Goal: Task Accomplishment & Management: Manage account settings

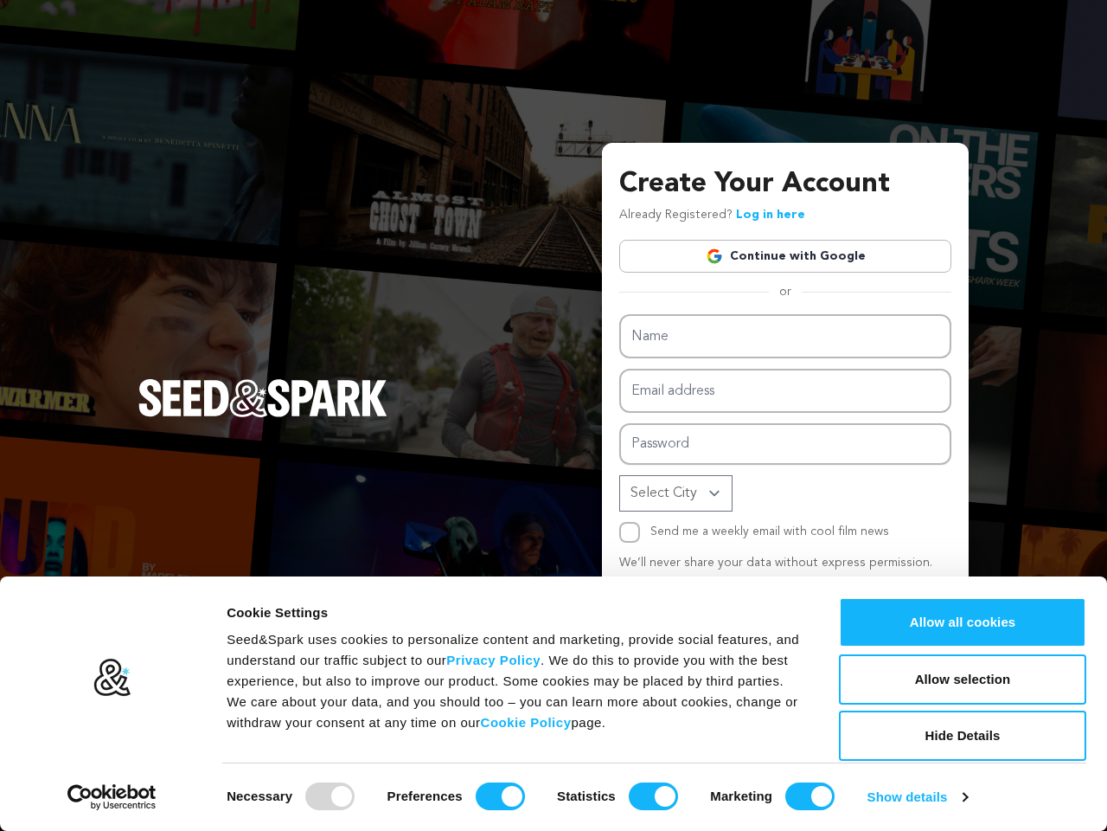
click at [330, 796] on div at bounding box center [329, 796] width 49 height 28
click at [500, 796] on input "Preferences" at bounding box center [500, 796] width 49 height 28
checkbox input "false"
click at [653, 796] on input "Statistics" at bounding box center [653, 796] width 49 height 28
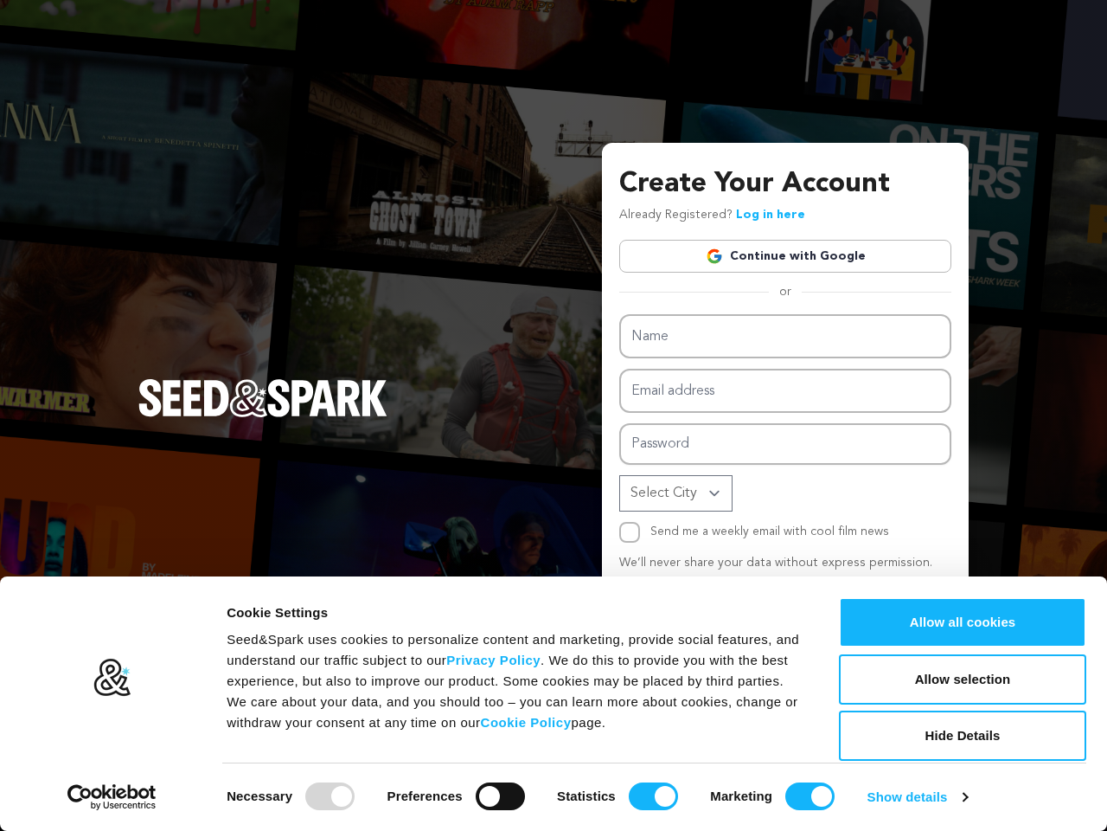
checkbox input "false"
click at [810, 796] on input "Marketing" at bounding box center [810, 796] width 49 height 28
checkbox input "false"
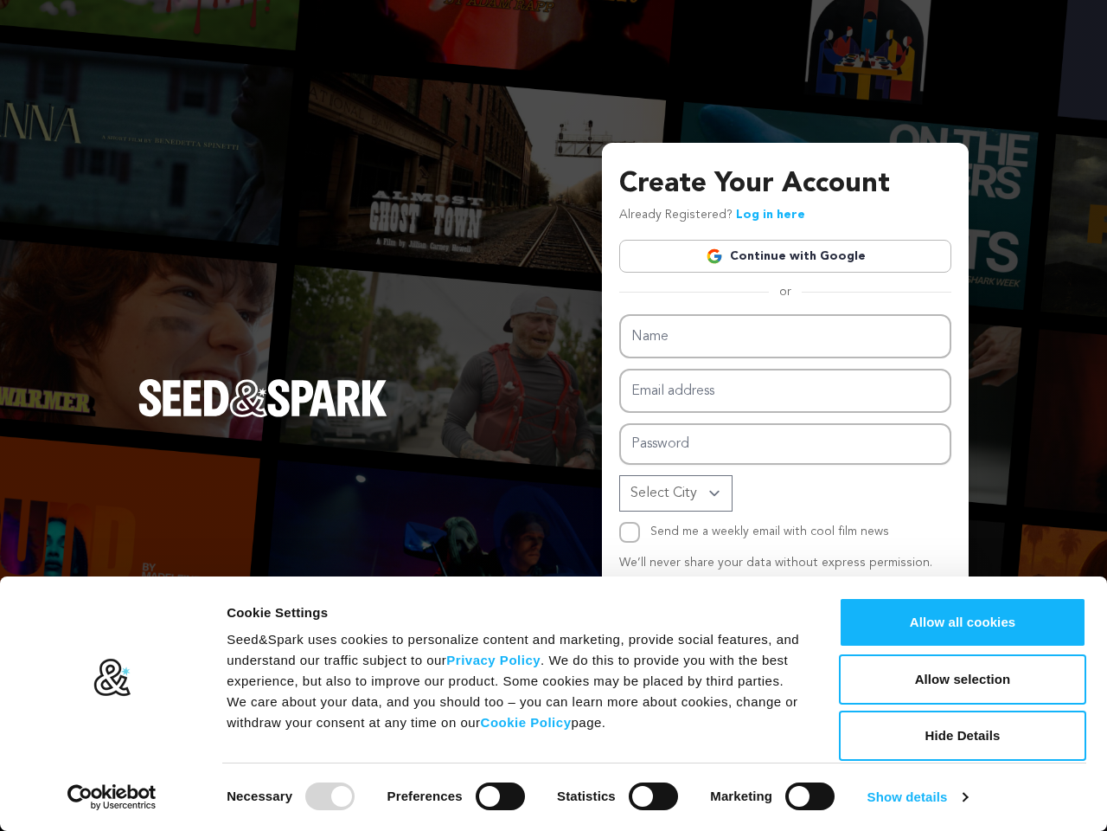
click at [919, 797] on link "Show details" at bounding box center [918, 797] width 100 height 26
click at [0, 0] on div "Necessary cookies help make a website usable by enabling basic functions like p…" at bounding box center [0, 0] width 0 height 0
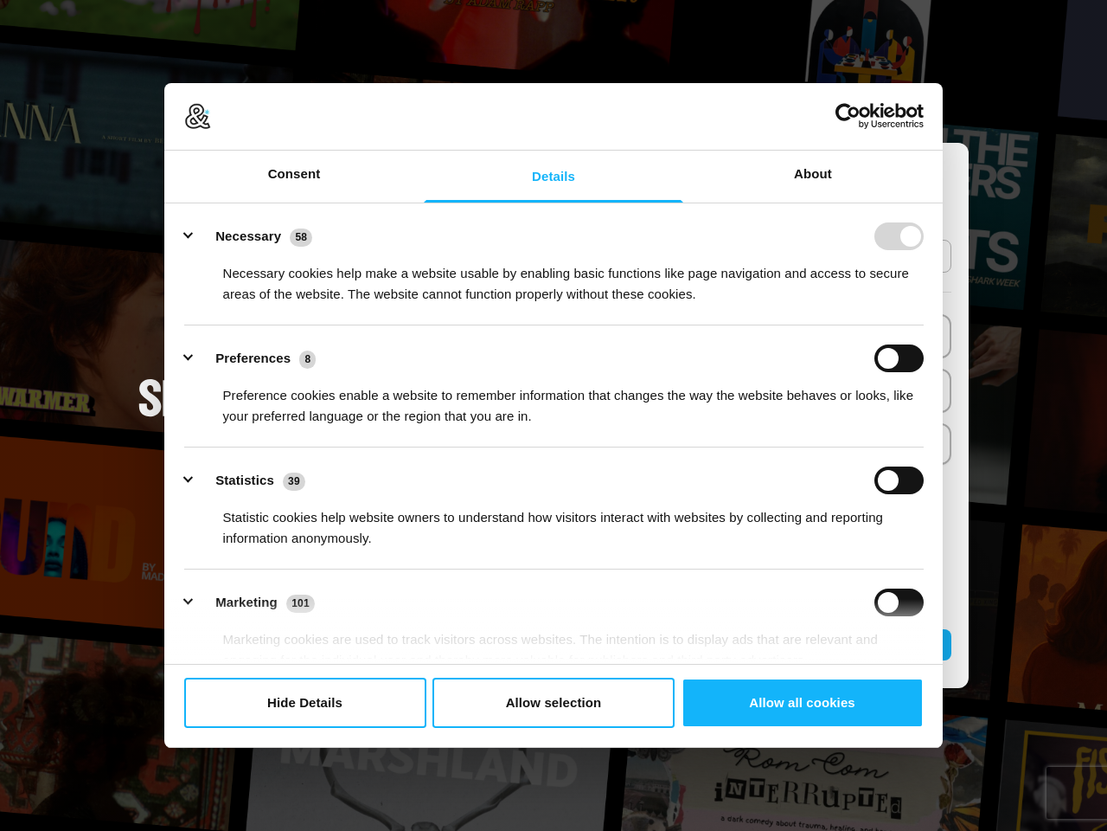
click at [939, 670] on ul "Necessary 58 Necessary cookies help make a website usable by enabling basic fun…" at bounding box center [554, 510] width 769 height 605
click at [963, 720] on html "Consent Details [#IABV2SETTINGS#] About Cookie Settings Seed&Spark uses cookies…" at bounding box center [553, 415] width 1107 height 831
click at [236, 443] on li "Preferences 8 Preference cookies enable a website to remember information that …" at bounding box center [554, 386] width 740 height 122
